Goal: Task Accomplishment & Management: Manage account settings

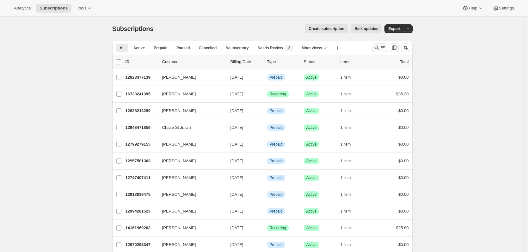
click at [381, 50] on icon "Search and filter results" at bounding box center [383, 48] width 6 height 6
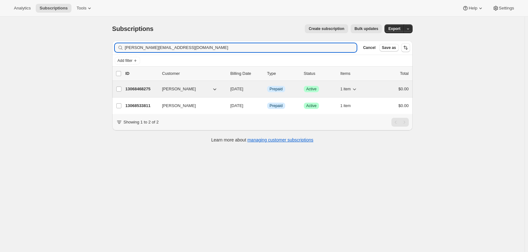
type input "[PERSON_NAME][EMAIL_ADDRESS][DOMAIN_NAME]"
click at [140, 91] on p "13068468275" at bounding box center [142, 89] width 32 height 6
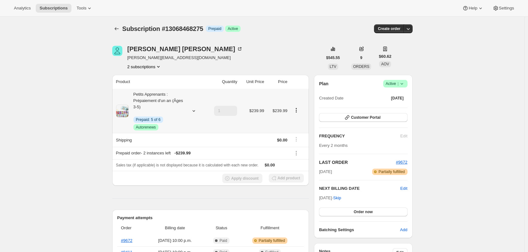
scroll to position [63, 0]
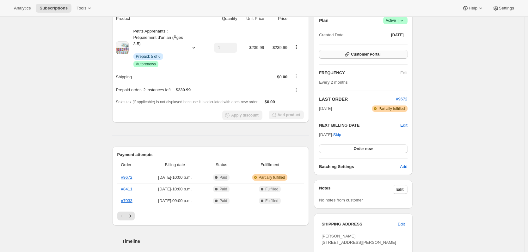
click at [357, 54] on span "Customer Portal" at bounding box center [365, 54] width 29 height 5
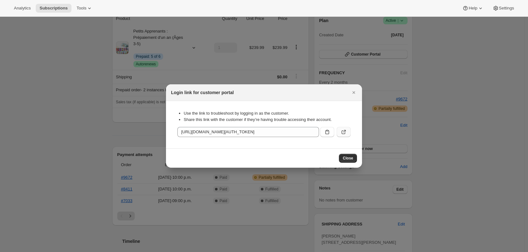
click at [344, 132] on icon ":rcd:" at bounding box center [344, 132] width 6 height 6
